Goal: Task Accomplishment & Management: Use online tool/utility

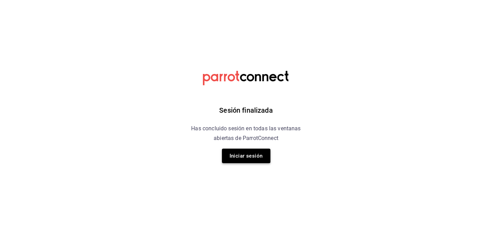
click at [251, 159] on button "Iniciar sesión" at bounding box center [246, 156] width 48 height 15
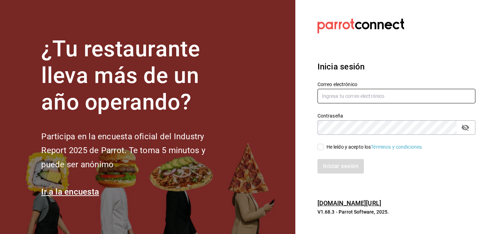
click at [361, 97] on input "text" at bounding box center [396, 96] width 158 height 15
type input "[PERSON_NAME][EMAIL_ADDRESS][DOMAIN_NAME]"
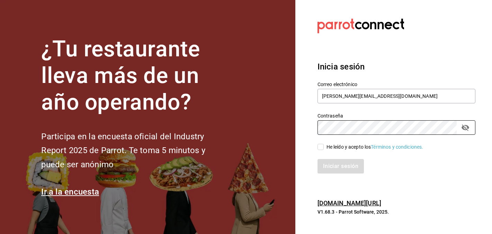
click at [341, 144] on div "He leído y acepto los Términos y condiciones." at bounding box center [374, 147] width 97 height 7
click at [324, 144] on input "He leído y acepto los Términos y condiciones." at bounding box center [320, 147] width 6 height 6
checkbox input "true"
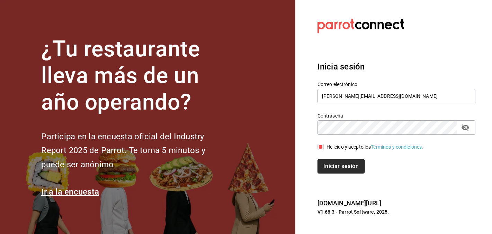
click at [341, 166] on button "Iniciar sesión" at bounding box center [340, 166] width 47 height 15
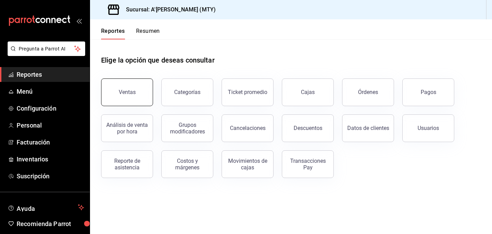
click at [145, 93] on button "Ventas" at bounding box center [127, 93] width 52 height 28
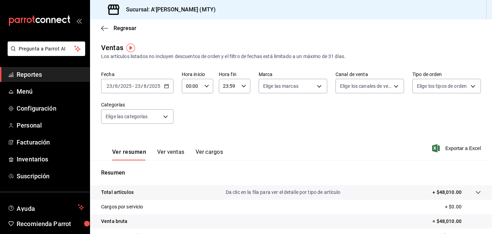
click at [166, 84] on \(Stroke\) "button" at bounding box center [166, 86] width 4 height 4
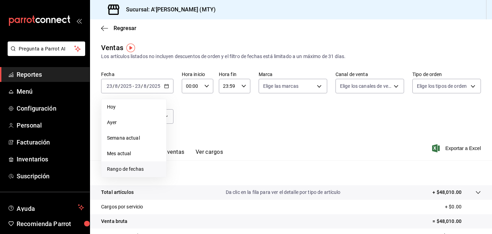
click at [133, 165] on li "Rango de fechas" at bounding box center [133, 170] width 65 height 16
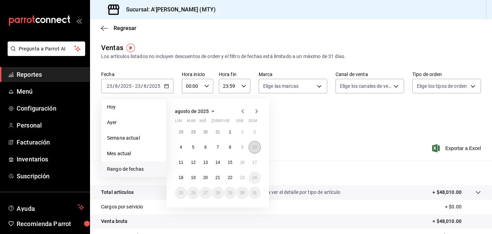
click at [253, 148] on abbr "10" at bounding box center [254, 147] width 4 height 5
click at [241, 179] on abbr "23" at bounding box center [242, 177] width 4 height 5
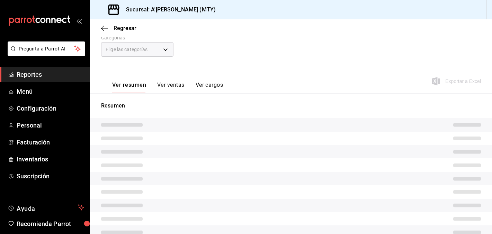
scroll to position [81, 0]
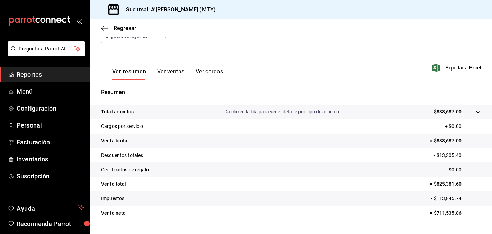
click at [218, 69] on button "Ver cargos" at bounding box center [210, 74] width 28 height 12
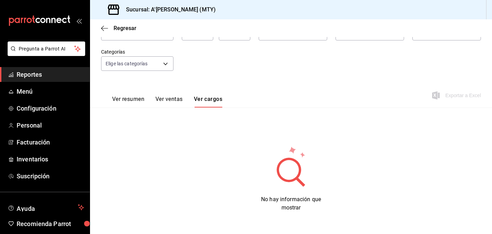
click at [167, 99] on button "Ver ventas" at bounding box center [168, 102] width 27 height 12
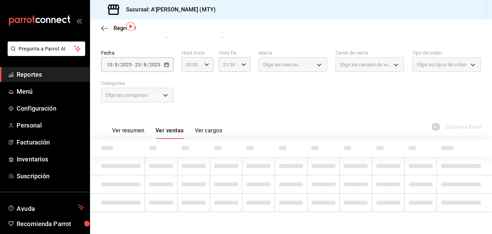
scroll to position [21, 0]
click at [49, 74] on span "Reportes" at bounding box center [50, 74] width 67 height 9
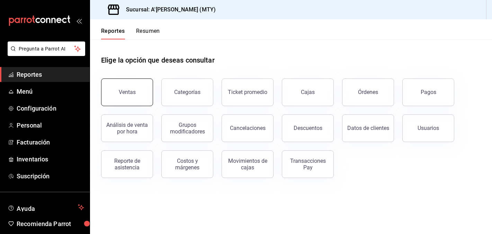
click at [141, 90] on button "Ventas" at bounding box center [127, 93] width 52 height 28
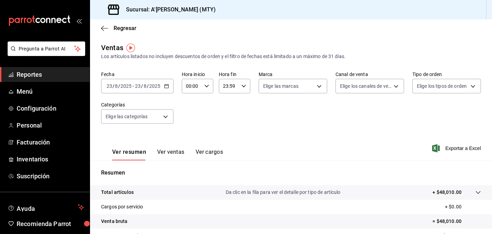
click at [171, 157] on button "Ver ventas" at bounding box center [170, 155] width 27 height 12
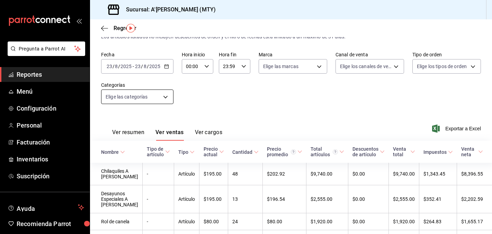
scroll to position [16, 0]
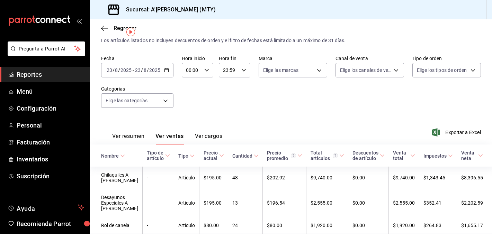
click at [150, 70] on input "2025" at bounding box center [155, 70] width 12 height 6
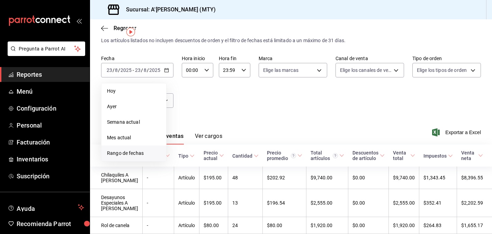
click at [141, 152] on span "Rango de fechas" at bounding box center [134, 153] width 54 height 7
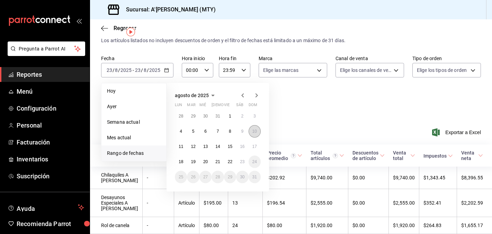
click at [254, 132] on abbr "10" at bounding box center [254, 131] width 4 height 5
click at [243, 160] on abbr "23" at bounding box center [242, 162] width 4 height 5
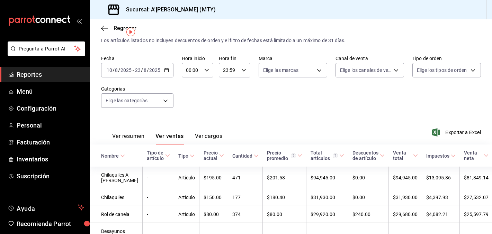
click at [125, 157] on th "Nombre" at bounding box center [116, 156] width 53 height 22
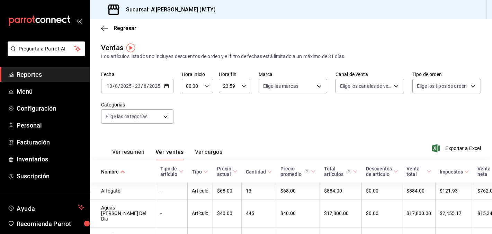
click at [160, 88] on div "2025-08-23 23 / 8 / 2025" at bounding box center [147, 86] width 27 height 6
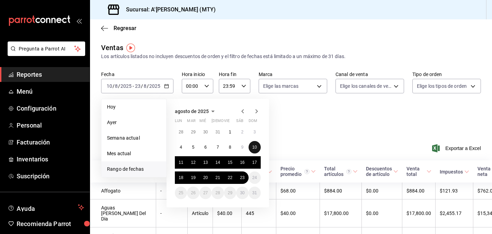
click at [257, 144] on button "10" at bounding box center [254, 147] width 12 height 12
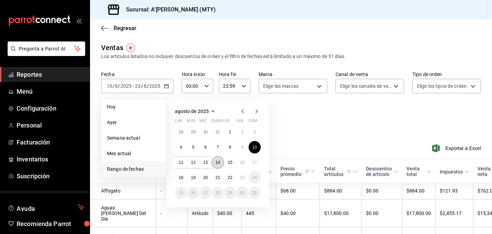
click at [217, 162] on abbr "14" at bounding box center [217, 162] width 4 height 5
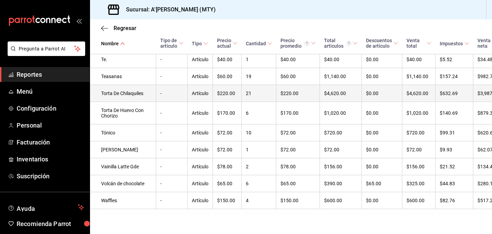
scroll to position [3228, 0]
